Goal: Task Accomplishment & Management: Manage account settings

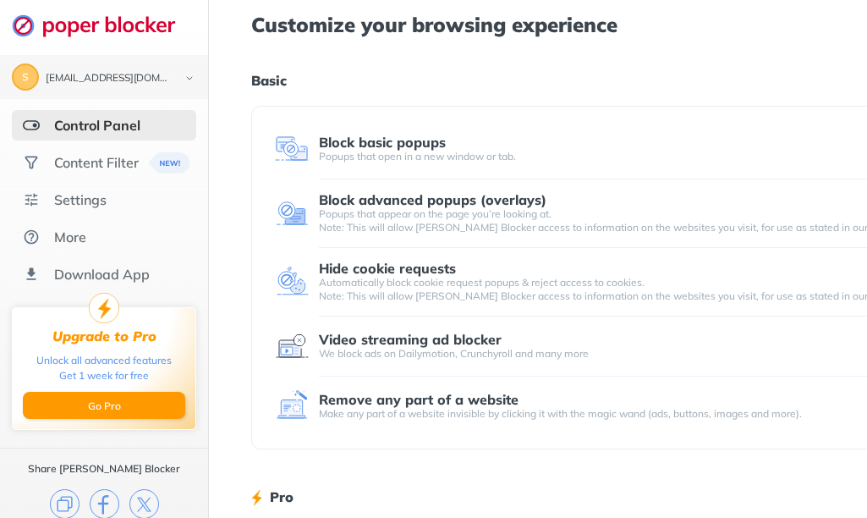
click at [296, 213] on img at bounding box center [292, 213] width 34 height 34
click at [295, 215] on img at bounding box center [292, 213] width 34 height 34
click at [101, 171] on div "Content Filter" at bounding box center [96, 162] width 85 height 17
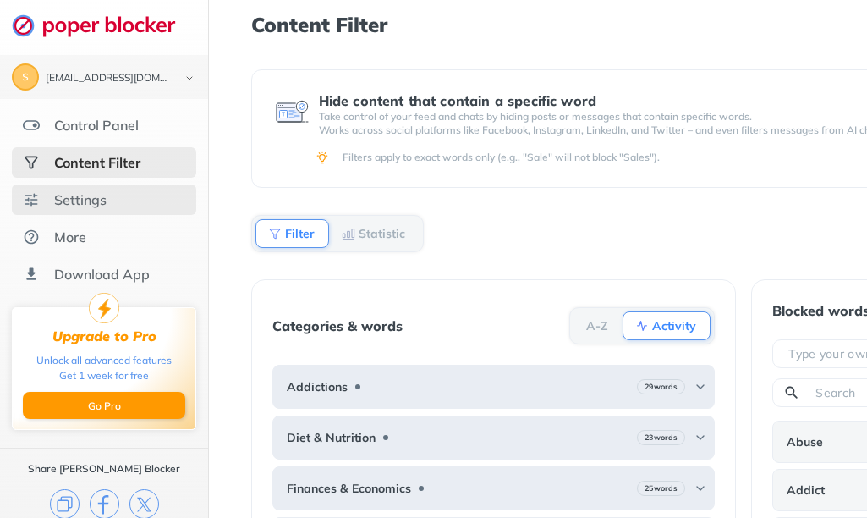
click at [99, 210] on div "Settings" at bounding box center [104, 199] width 184 height 30
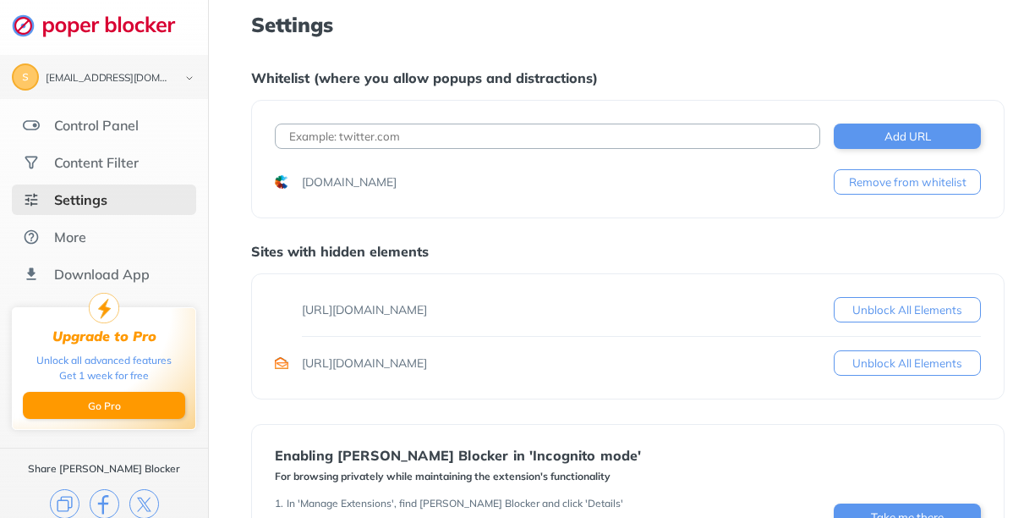
click at [849, 319] on button "Unblock All Elements" at bounding box center [907, 309] width 147 height 25
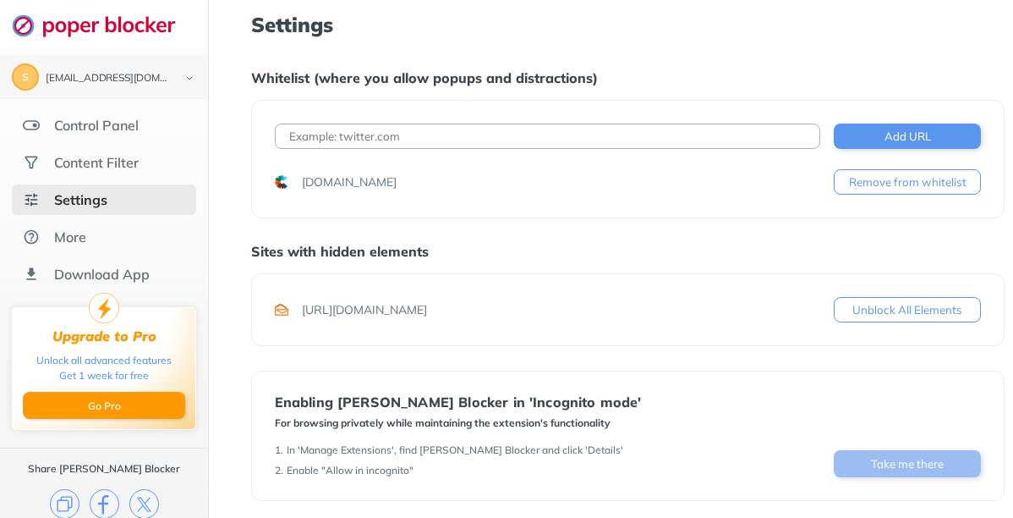
click at [856, 465] on button "Take me there" at bounding box center [907, 463] width 147 height 27
